Goal: Task Accomplishment & Management: Manage account settings

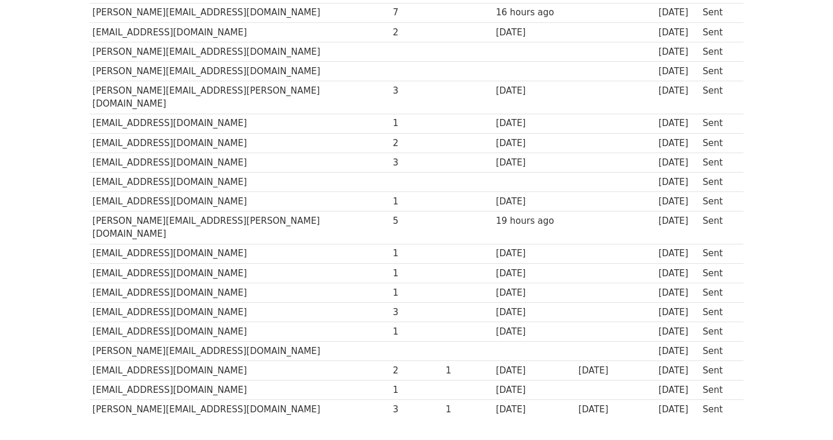
scroll to position [618, 0]
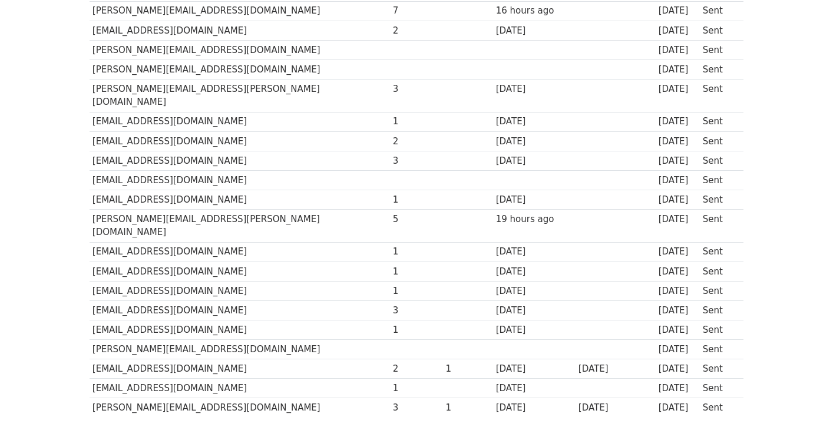
click at [100, 340] on td "[PERSON_NAME][EMAIL_ADDRESS][DOMAIN_NAME]" at bounding box center [240, 349] width 300 height 19
drag, startPoint x: 100, startPoint y: 310, endPoint x: 172, endPoint y: 310, distance: 72.5
click at [172, 340] on td "[PERSON_NAME][EMAIL_ADDRESS][DOMAIN_NAME]" at bounding box center [240, 349] width 300 height 19
copy td "[PERSON_NAME][EMAIL_ADDRESS][DOMAIN_NAME]"
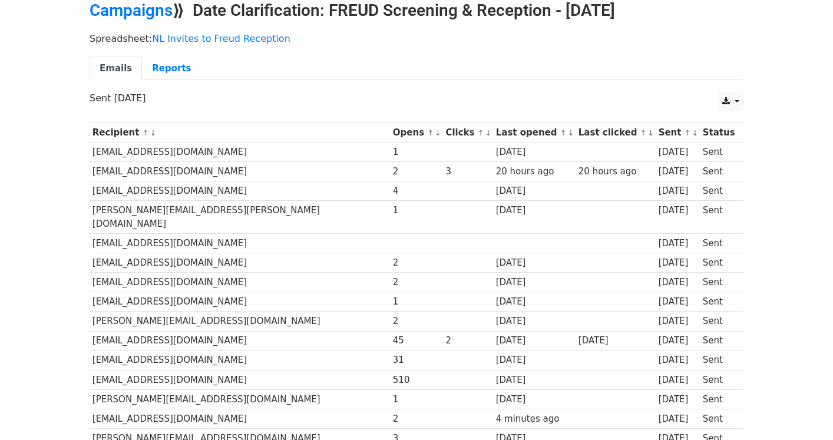
scroll to position [57, 0]
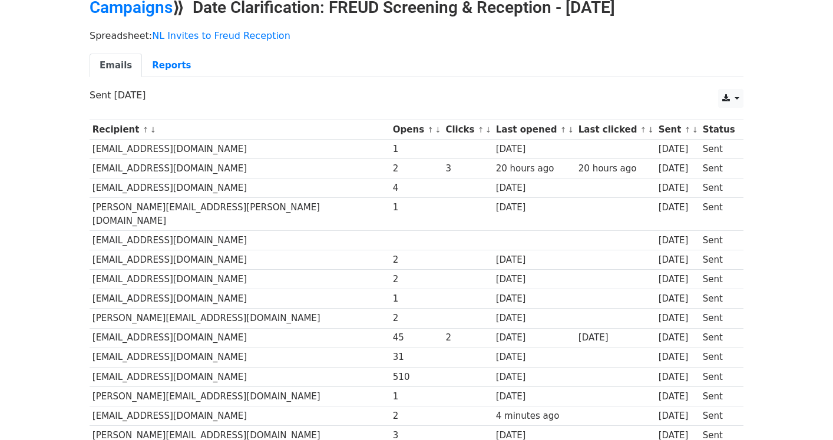
click at [101, 231] on td "[EMAIL_ADDRESS][DOMAIN_NAME]" at bounding box center [240, 240] width 300 height 19
drag, startPoint x: 101, startPoint y: 227, endPoint x: 173, endPoint y: 222, distance: 72.6
click at [173, 231] on td "[EMAIL_ADDRESS][DOMAIN_NAME]" at bounding box center [240, 240] width 300 height 19
copy td "[EMAIL_ADDRESS][DOMAIN_NAME]"
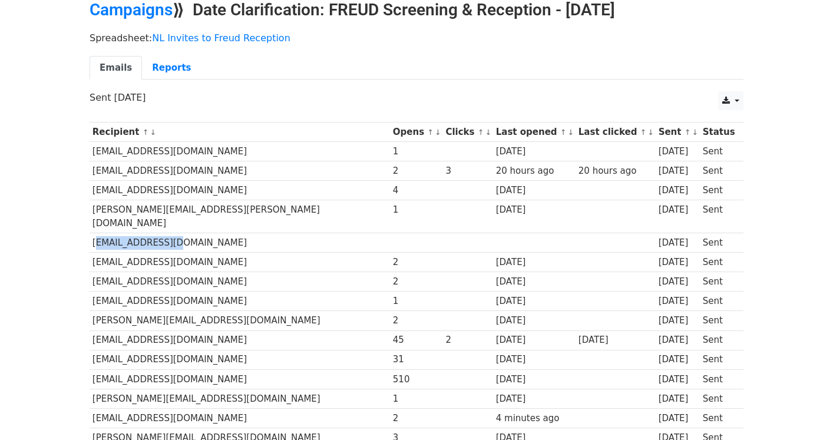
scroll to position [0, 0]
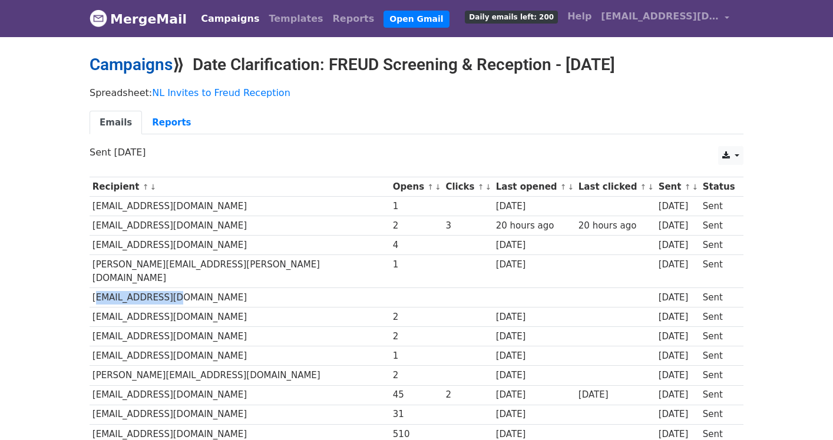
click at [157, 68] on link "Campaigns" at bounding box center [131, 64] width 83 height 19
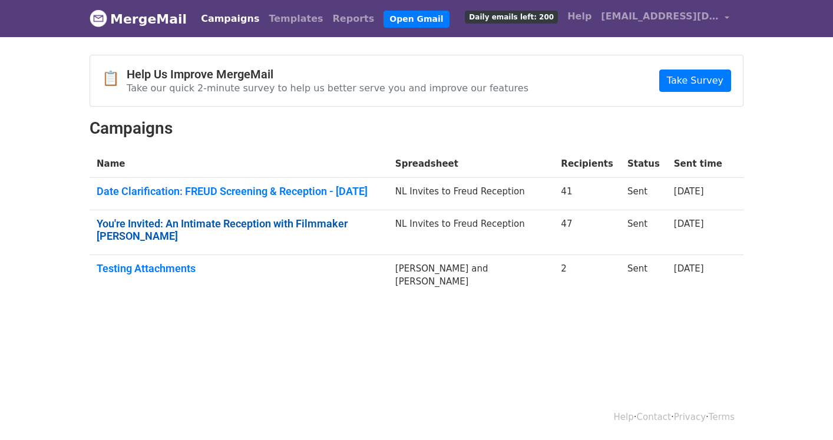
click at [178, 225] on link "You're Invited: An Intimate Reception with Filmmaker Yair Qedar" at bounding box center [239, 229] width 285 height 25
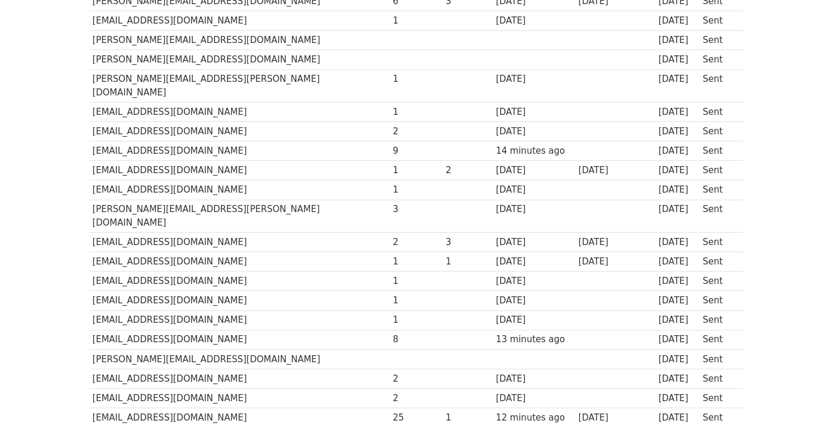
scroll to position [727, 0]
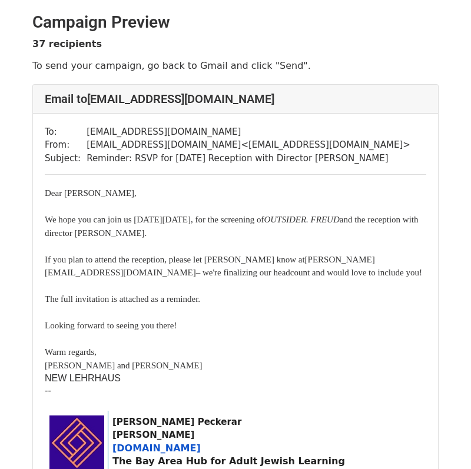
click at [339, 217] on icon "OUTSIDER. FREUD" at bounding box center [301, 219] width 75 height 9
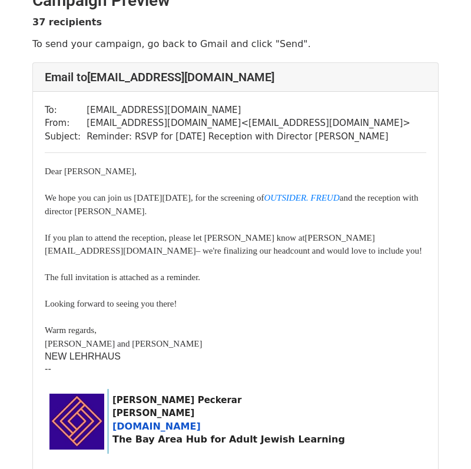
scroll to position [26, 0]
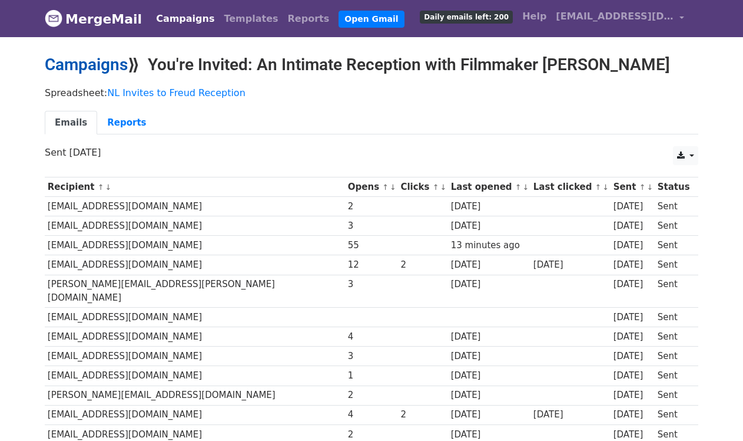
click at [100, 61] on link "Campaigns" at bounding box center [86, 64] width 83 height 19
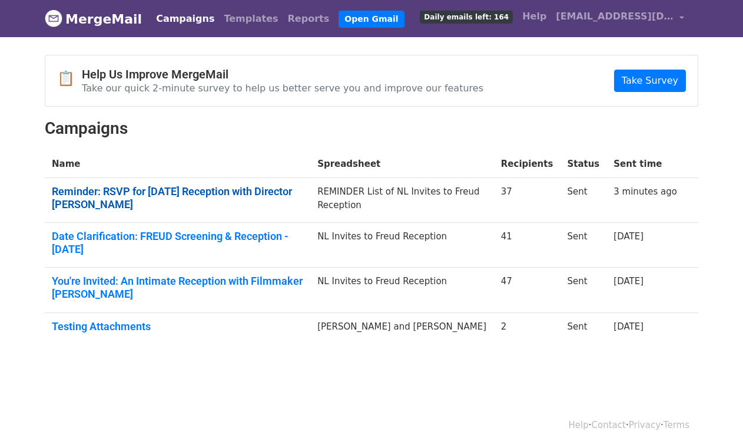
click at [117, 196] on link "Reminder: RSVP for Sunday's Reception with Director Yair Qedar" at bounding box center [178, 197] width 252 height 25
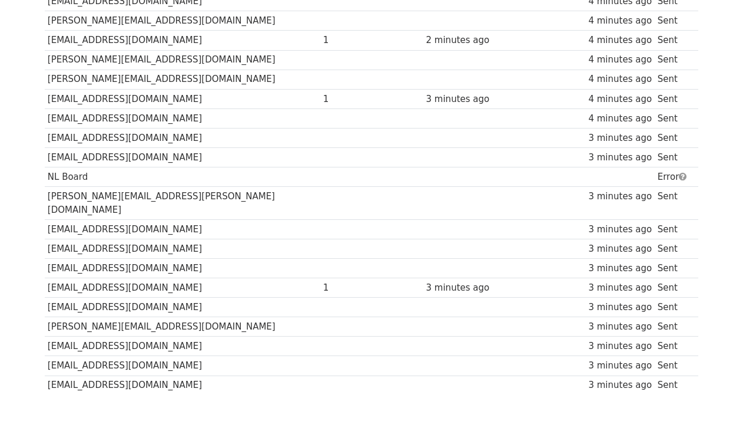
scroll to position [562, 0]
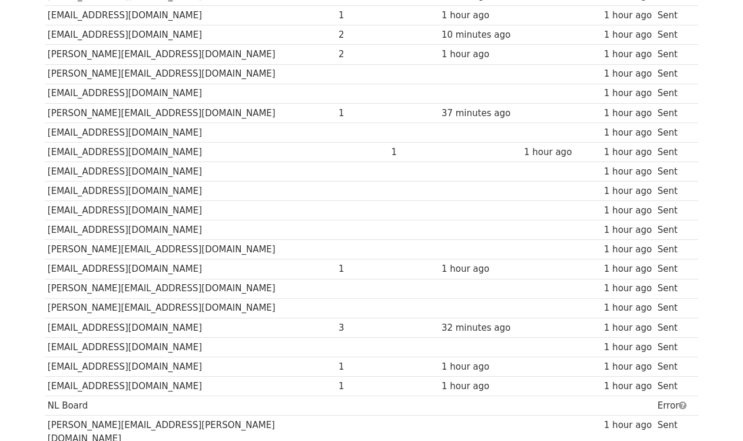
scroll to position [322, 0]
